Goal: Task Accomplishment & Management: Manage account settings

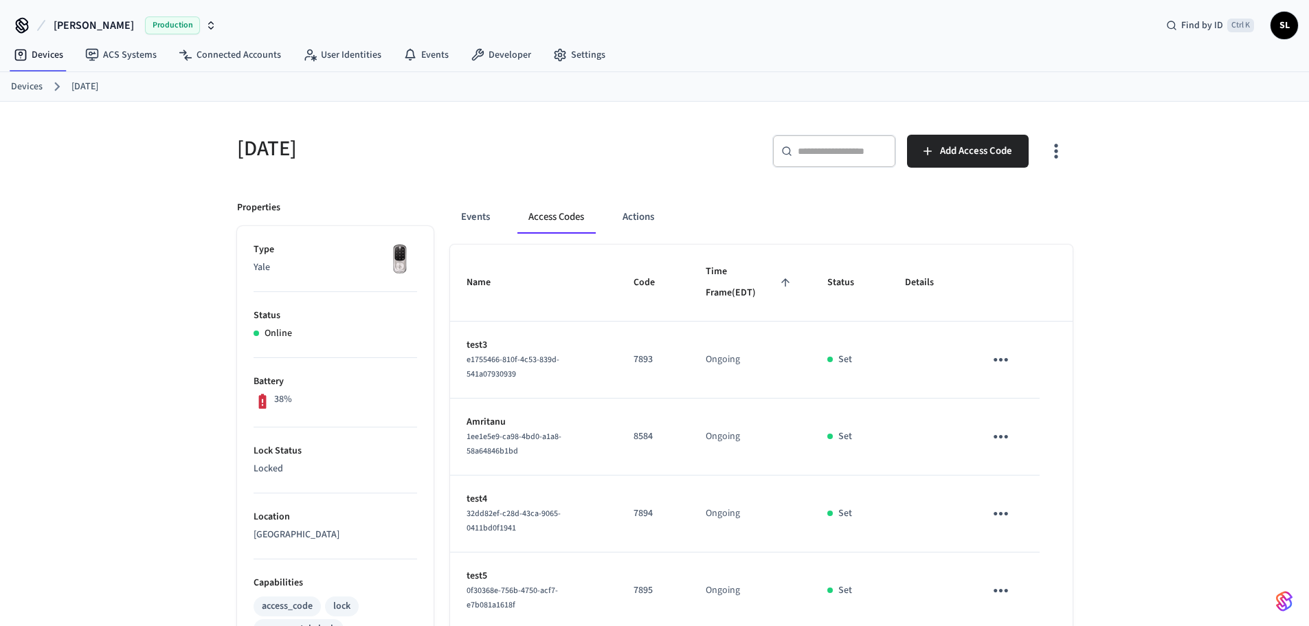
scroll to position [137, 0]
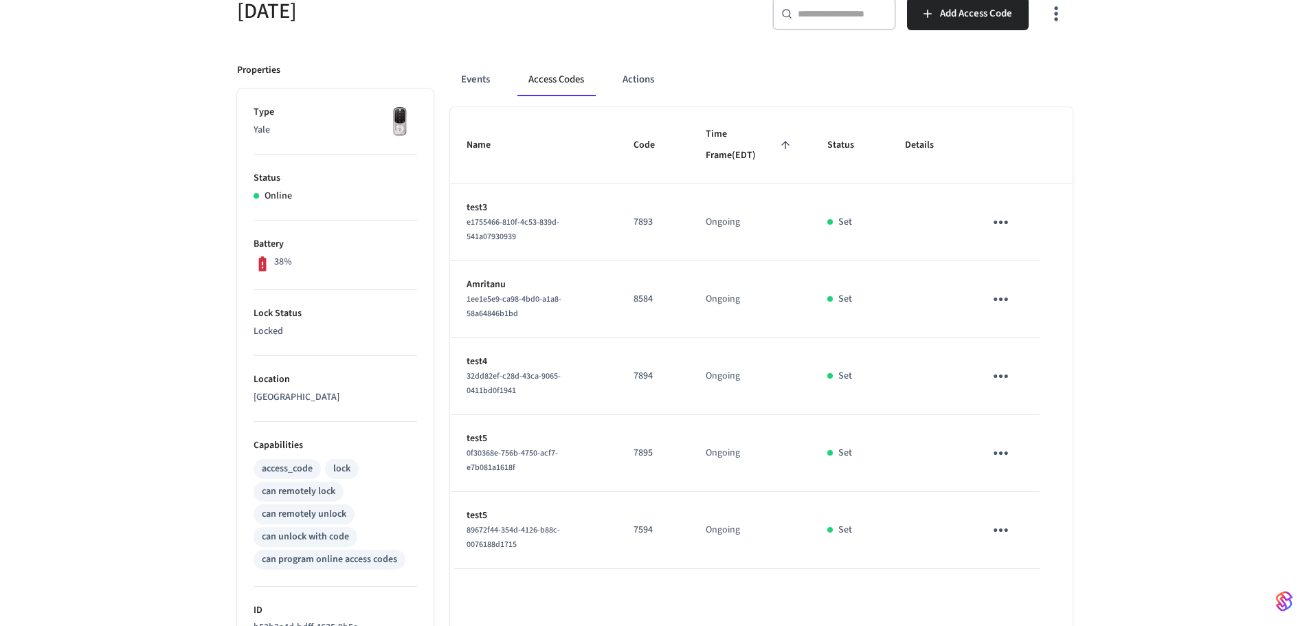
click at [535, 524] on span "89672f44-354d-4126-b88c-0076188d1715" at bounding box center [513, 537] width 93 height 26
click at [489, 517] on p "test5" at bounding box center [534, 516] width 135 height 14
click at [473, 515] on p "test5" at bounding box center [534, 516] width 135 height 14
click at [1008, 533] on icon "sticky table" at bounding box center [1000, 530] width 21 height 21
click at [1047, 542] on li "Edit" at bounding box center [1033, 549] width 65 height 37
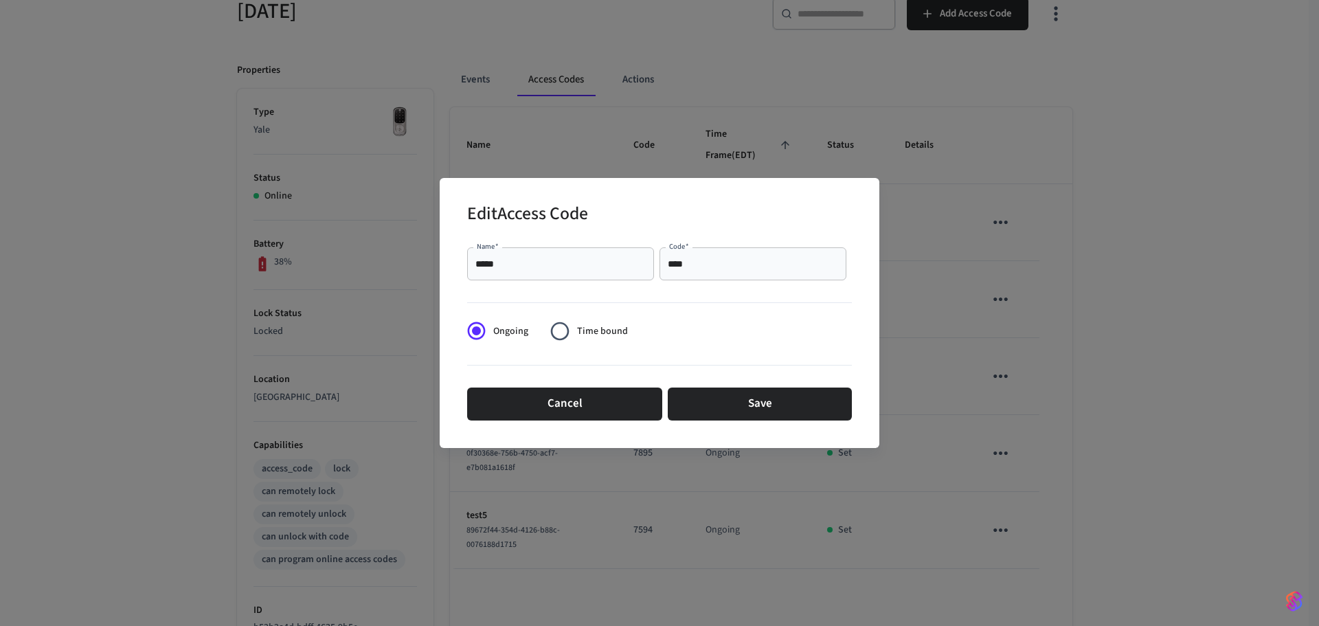
click at [610, 328] on span "Time bound" at bounding box center [602, 331] width 51 height 14
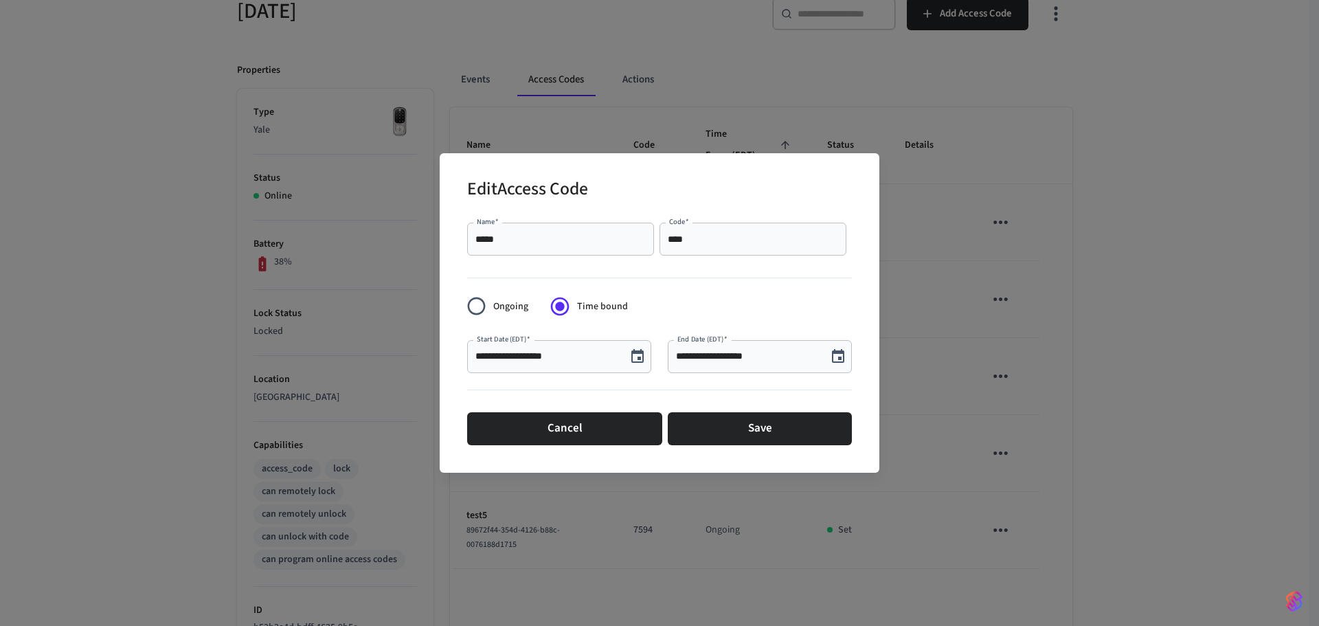
drag, startPoint x: 594, startPoint y: 436, endPoint x: 789, endPoint y: 429, distance: 195.3
click at [594, 435] on button "Cancel" at bounding box center [564, 428] width 195 height 33
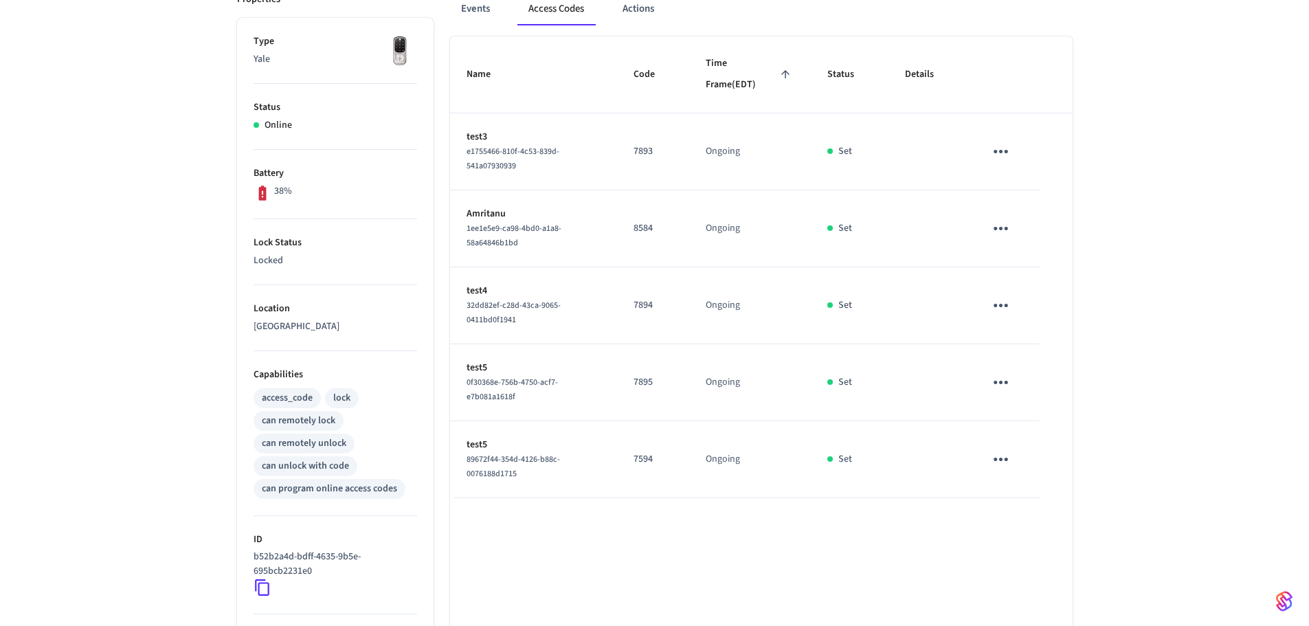
scroll to position [275, 0]
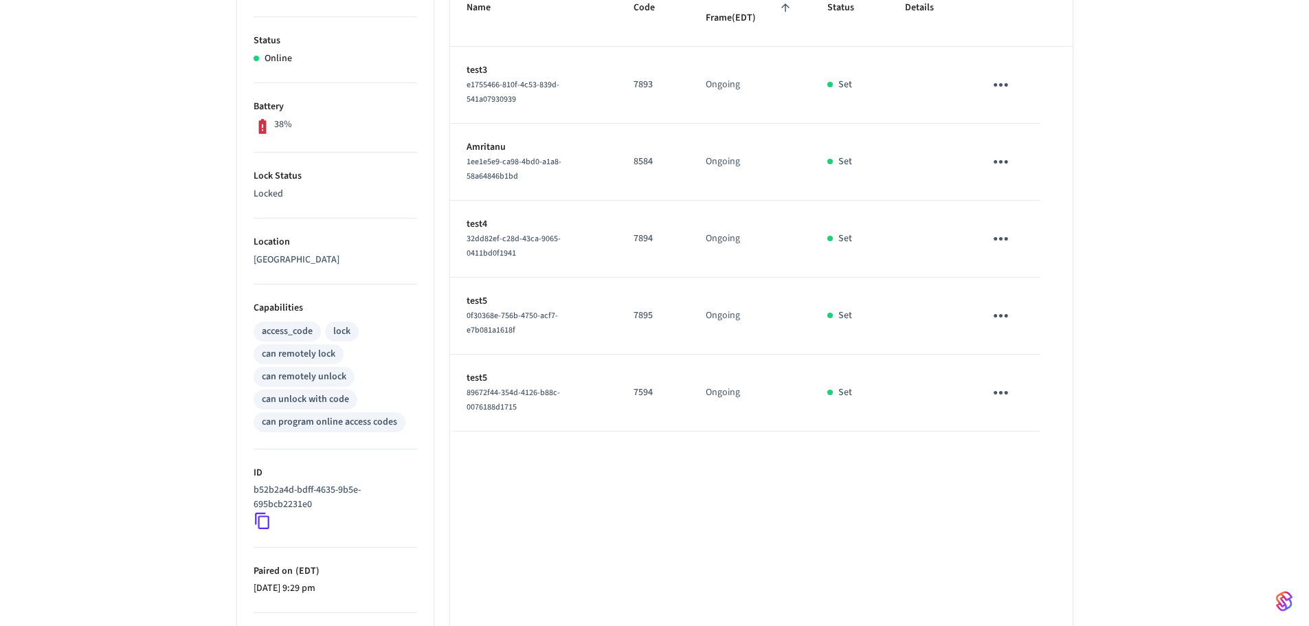
click at [1007, 388] on icon "sticky table" at bounding box center [1000, 392] width 21 height 21
click at [1041, 469] on li "Delete" at bounding box center [1033, 469] width 65 height 36
click at [1000, 324] on icon "sticky table" at bounding box center [1000, 315] width 21 height 21
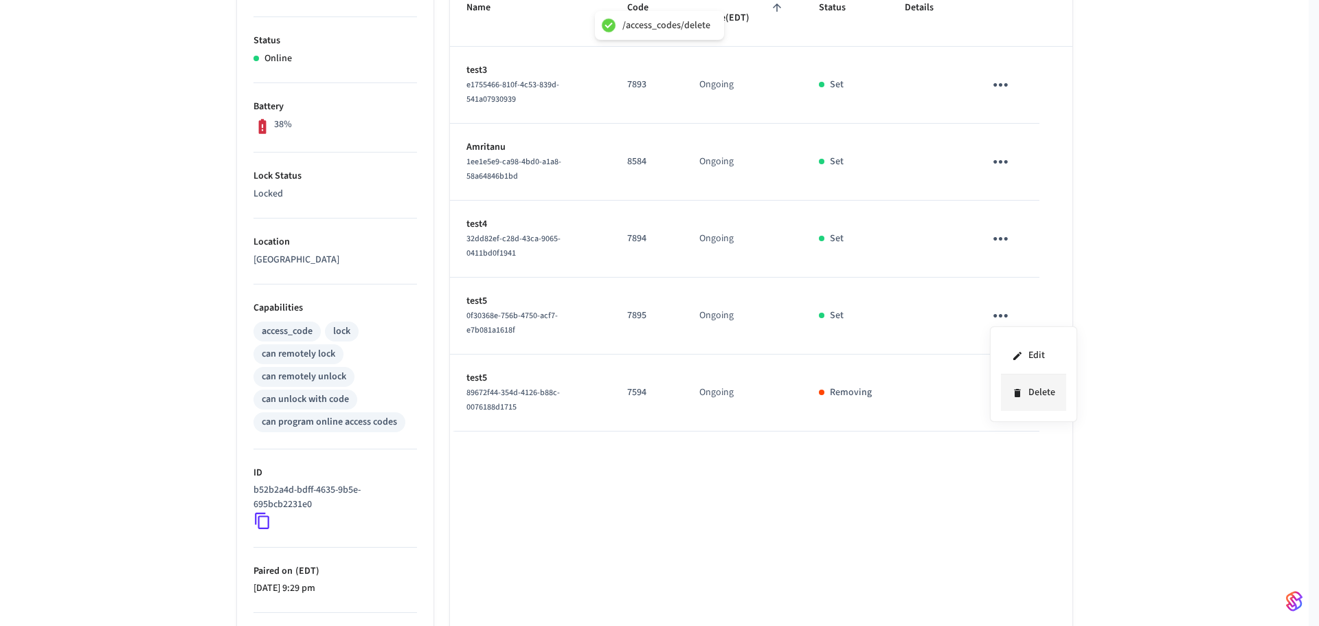
click at [1034, 400] on li "Delete" at bounding box center [1033, 393] width 65 height 36
click at [1001, 243] on icon "sticky table" at bounding box center [1000, 238] width 21 height 21
click at [1031, 311] on li "Delete" at bounding box center [1033, 316] width 65 height 36
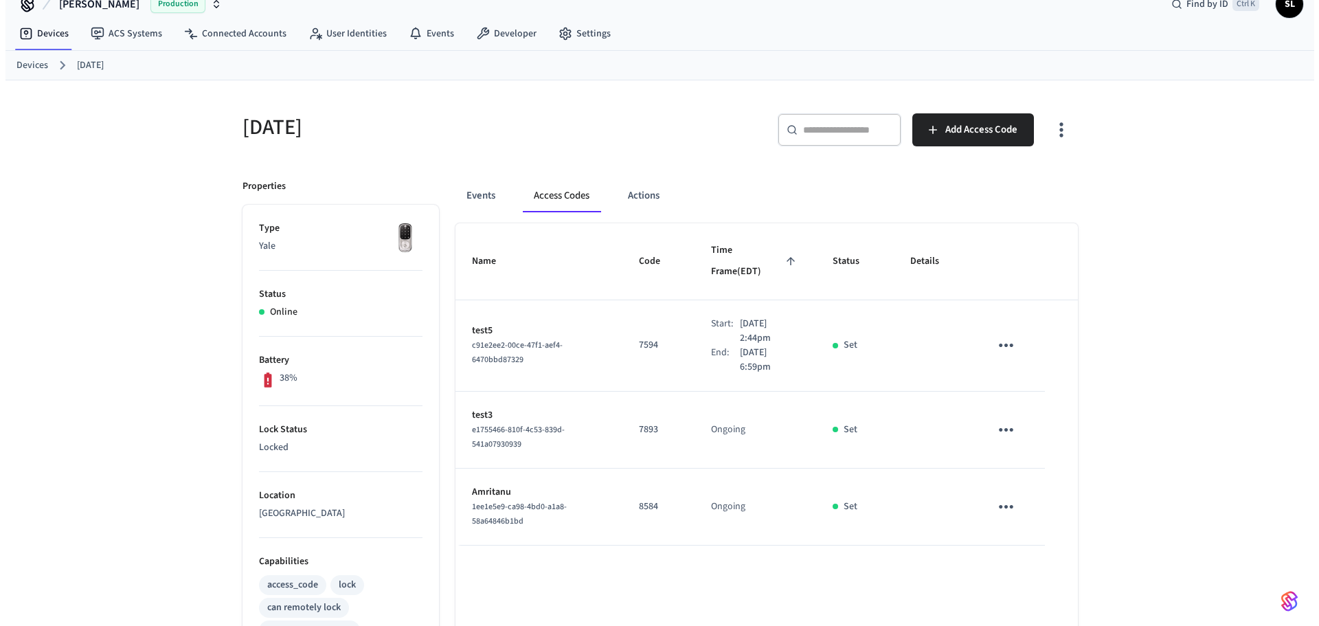
scroll to position [0, 0]
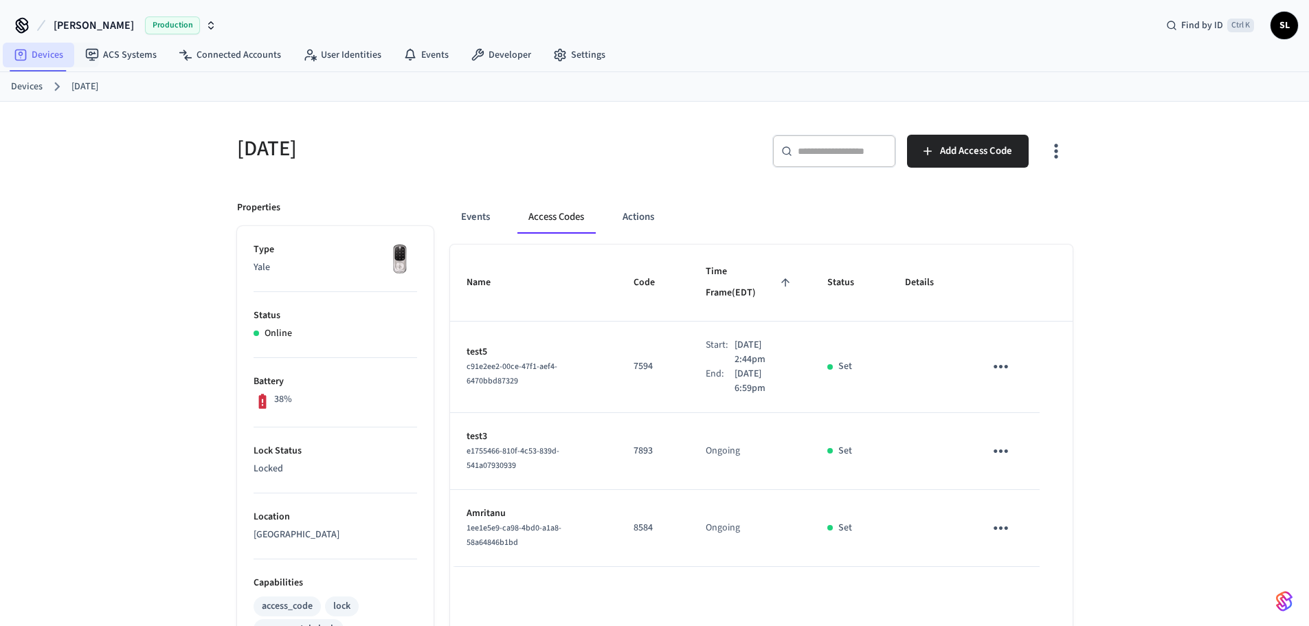
click at [56, 58] on link "Devices" at bounding box center [38, 55] width 71 height 25
